Goal: Communication & Community: Answer question/provide support

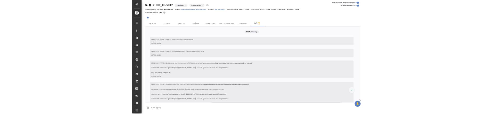
scroll to position [1495, 0]
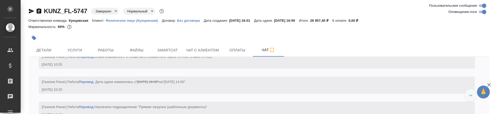
click at [39, 9] on icon "button" at bounding box center [39, 10] width 5 height 5
click at [37, 11] on icon "button" at bounding box center [39, 10] width 5 height 5
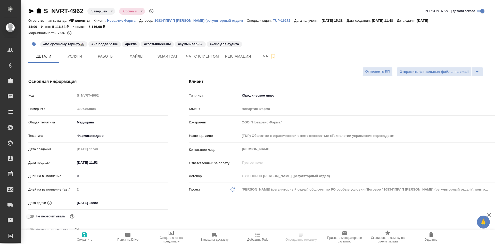
select select "RU"
click at [39, 11] on icon "button" at bounding box center [39, 10] width 5 height 5
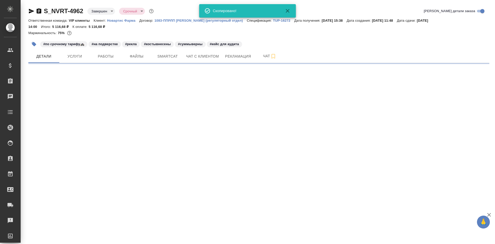
select select "RU"
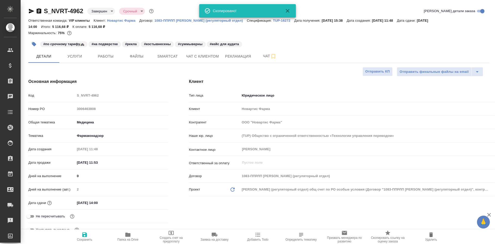
type textarea "x"
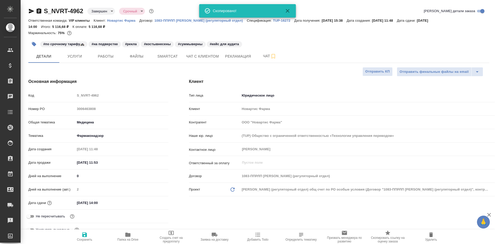
type textarea "x"
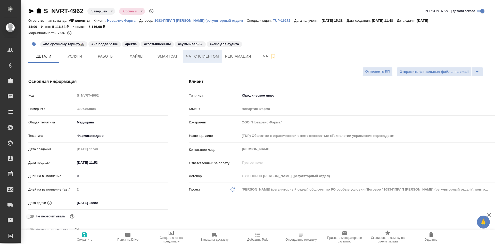
click at [207, 54] on span "Чат с клиентом" at bounding box center [202, 56] width 33 height 6
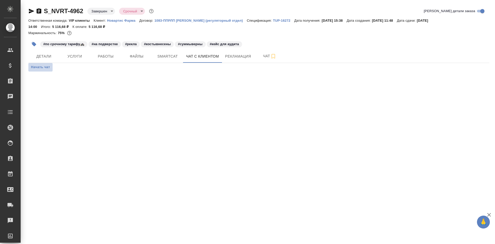
click at [42, 66] on span "Начать чат" at bounding box center [40, 67] width 19 height 6
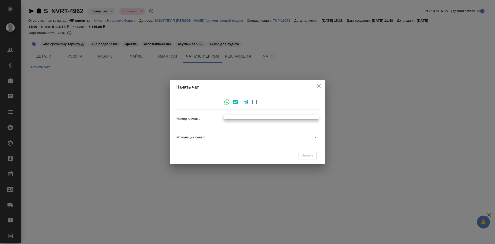
click at [276, 120] on body "🙏 .cls-1 fill:#fff; AWATERA Chepelev Mikhail Клиенты Спецификации Заказы 0 Чаты…" at bounding box center [247, 142] width 495 height 285
click at [273, 143] on div at bounding box center [247, 122] width 495 height 244
click at [275, 140] on body "🙏 .cls-1 fill:#fff; AWATERA Chepelev Mikhail Клиенты Спецификации Заказы 0 Чаты…" at bounding box center [247, 142] width 495 height 285
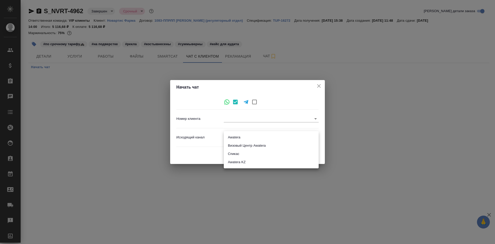
click at [298, 124] on div at bounding box center [247, 122] width 495 height 244
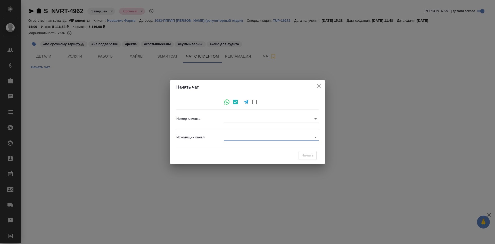
click at [302, 118] on body "🙏 .cls-1 fill:#fff; AWATERA Chepelev Mikhail Клиенты Спецификации Заказы 0 Чаты…" at bounding box center [247, 142] width 495 height 285
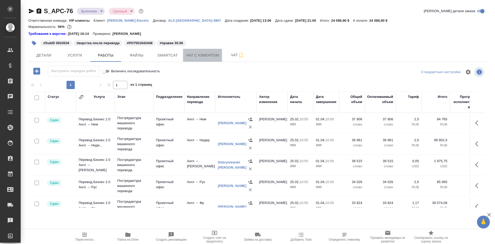
click at [197, 55] on span "Чат с клиентом" at bounding box center [202, 55] width 33 height 6
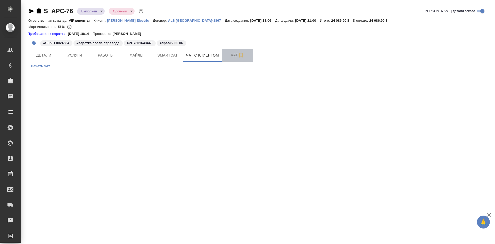
click at [232, 56] on span "Чат" at bounding box center [237, 55] width 25 height 6
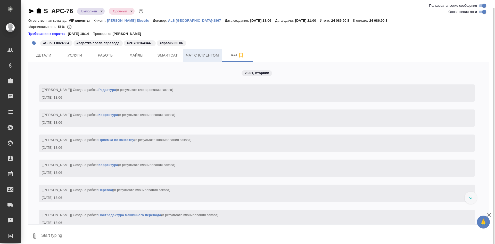
scroll to position [4, 0]
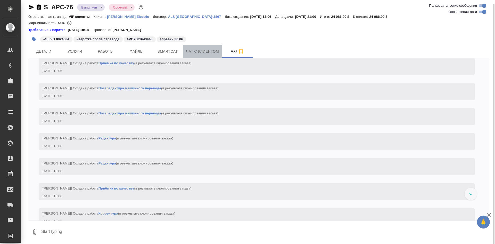
click at [194, 51] on span "Чат с клиентом" at bounding box center [202, 51] width 33 height 6
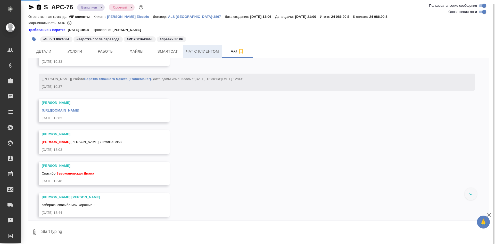
scroll to position [16549, 0]
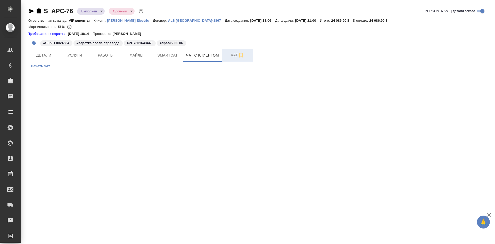
click at [234, 54] on span "Чат" at bounding box center [237, 55] width 25 height 6
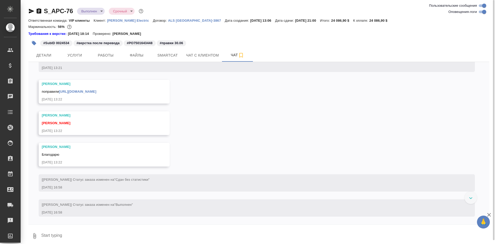
scroll to position [25012, 0]
click at [488, 213] on icon "button" at bounding box center [489, 214] width 6 height 6
drag, startPoint x: 216, startPoint y: 151, endPoint x: 190, endPoint y: 204, distance: 58.7
click at [190, 204] on div "28.01, вторник [Звержановская Диана] Создана работа Редактура (в результате кло…" at bounding box center [258, 143] width 461 height 162
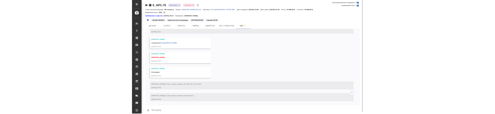
scroll to position [25579, 0]
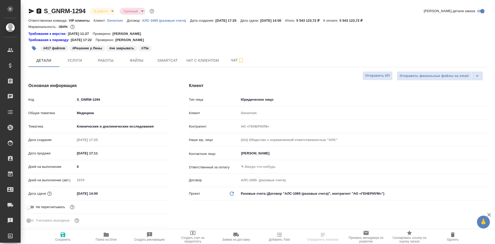
select select "RU"
type textarea "x"
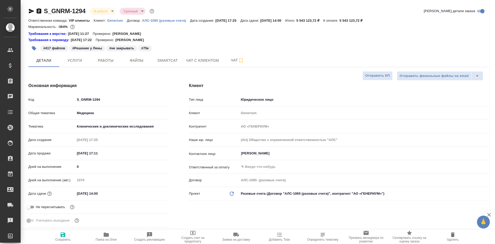
type textarea "x"
click at [210, 56] on button "Чат с клиентом" at bounding box center [202, 60] width 39 height 13
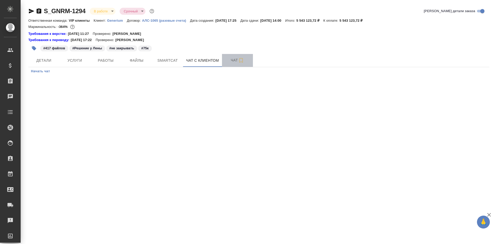
click at [226, 60] on span "Чат" at bounding box center [237, 60] width 25 height 6
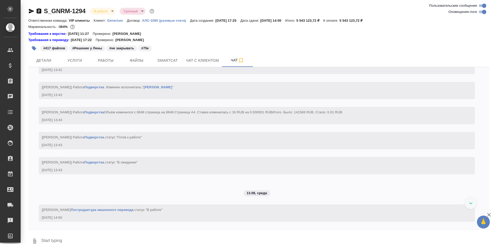
scroll to position [40148, 0]
click at [490, 212] on icon "button" at bounding box center [489, 214] width 6 height 6
drag, startPoint x: 485, startPoint y: 220, endPoint x: 494, endPoint y: 136, distance: 85.0
click at [494, 133] on div "S_GNRM-1294 В работе inProgress Срочный urgent Ответственная команда: VIP клиен…" at bounding box center [258, 126] width 474 height 253
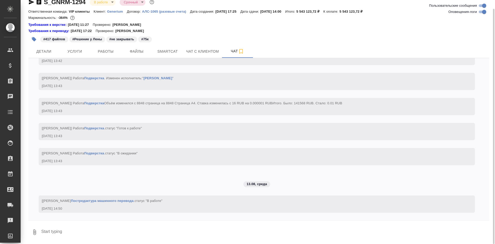
scroll to position [40679, 0]
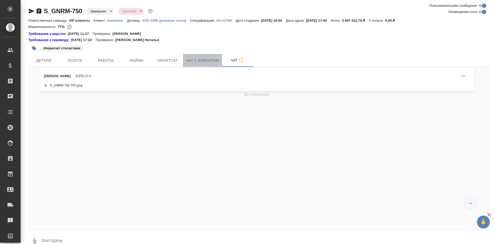
click at [213, 62] on span "Чат с клиентом" at bounding box center [202, 60] width 33 height 6
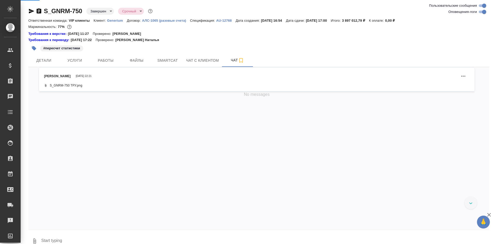
click at [213, 62] on span "Чат с клиентом" at bounding box center [202, 60] width 33 height 6
click at [164, 56] on button "Smartcat" at bounding box center [167, 60] width 31 height 13
click at [154, 62] on button "Smartcat" at bounding box center [167, 60] width 31 height 13
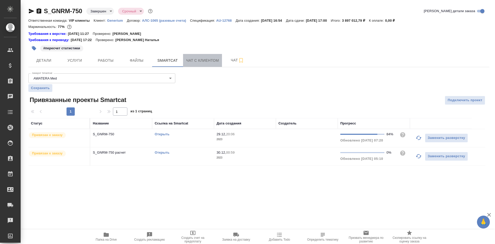
click at [196, 62] on span "Чат с клиентом" at bounding box center [202, 60] width 33 height 6
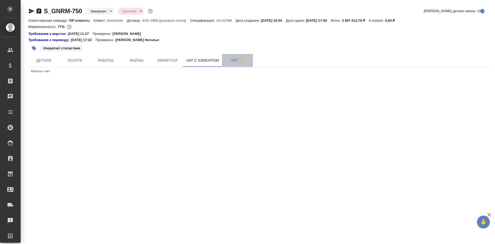
click at [229, 58] on span "Чат" at bounding box center [237, 60] width 25 height 6
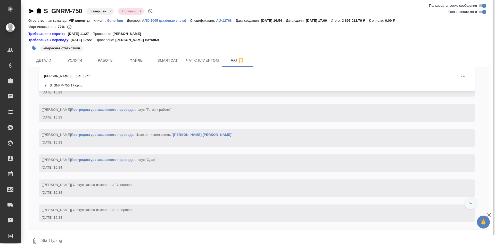
scroll to position [97767, 0]
click at [490, 214] on icon "button" at bounding box center [489, 214] width 6 height 6
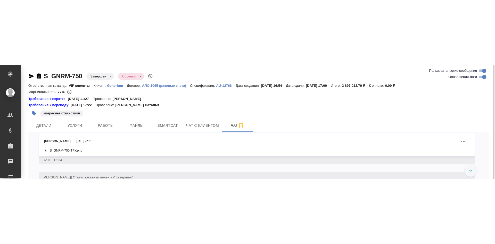
scroll to position [98227, 0]
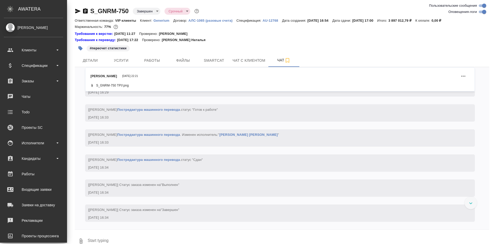
click at [85, 11] on icon "button" at bounding box center [85, 10] width 5 height 5
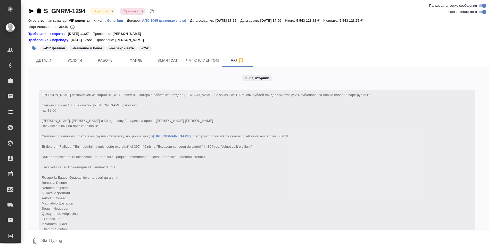
scroll to position [40679, 0]
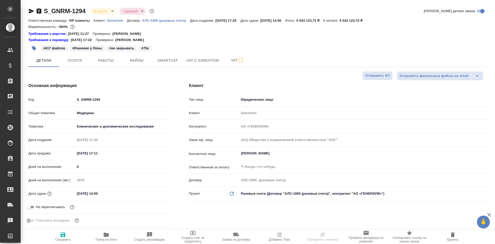
select select "RU"
click at [224, 58] on button "Чат" at bounding box center [237, 60] width 31 height 13
